Goal: Check status

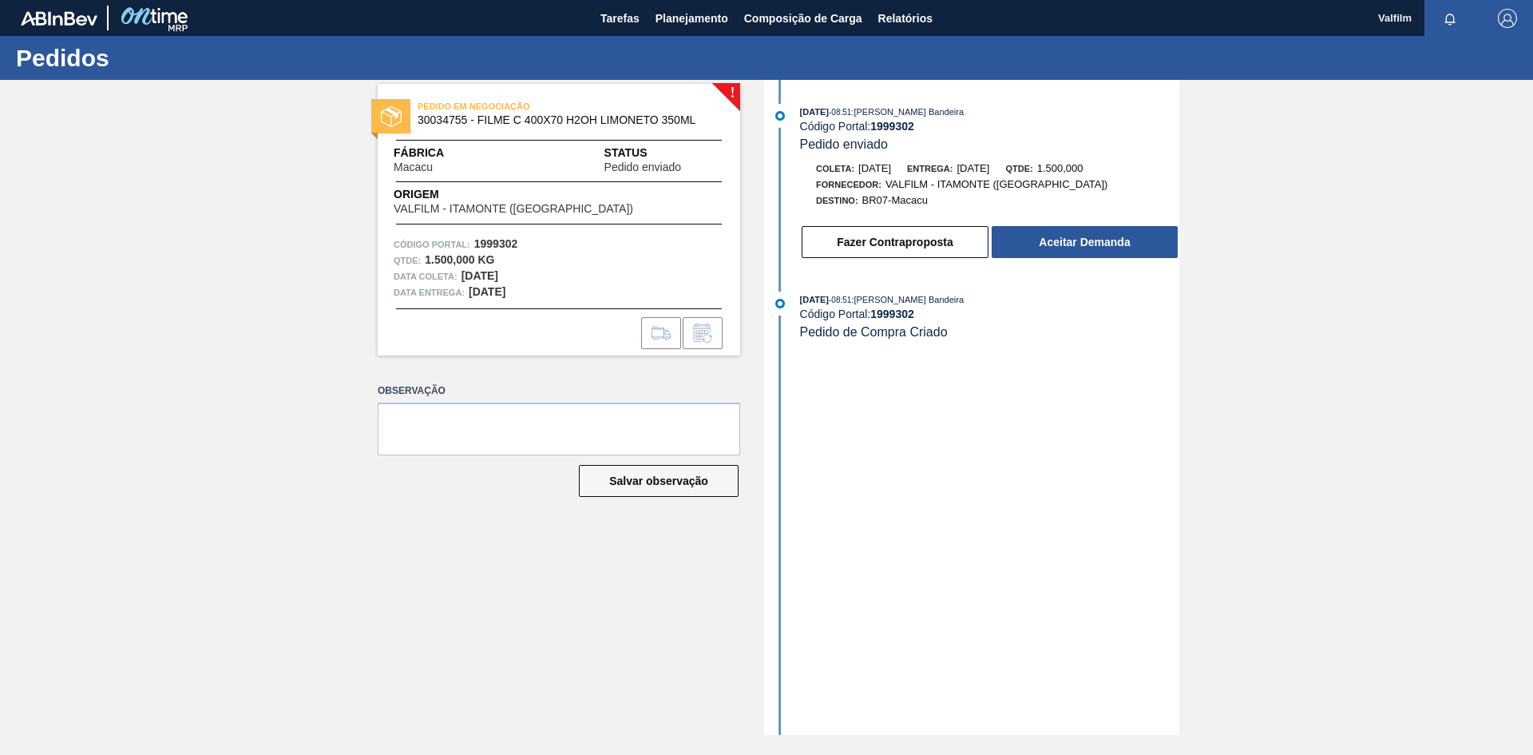
click at [854, 581] on div "[DATE] 08:51 : [PERSON_NAME] Bandeira Código Portal: 1999302 Pedido enviado Col…" at bounding box center [973, 407] width 411 height 655
